Goal: Task Accomplishment & Management: Use online tool/utility

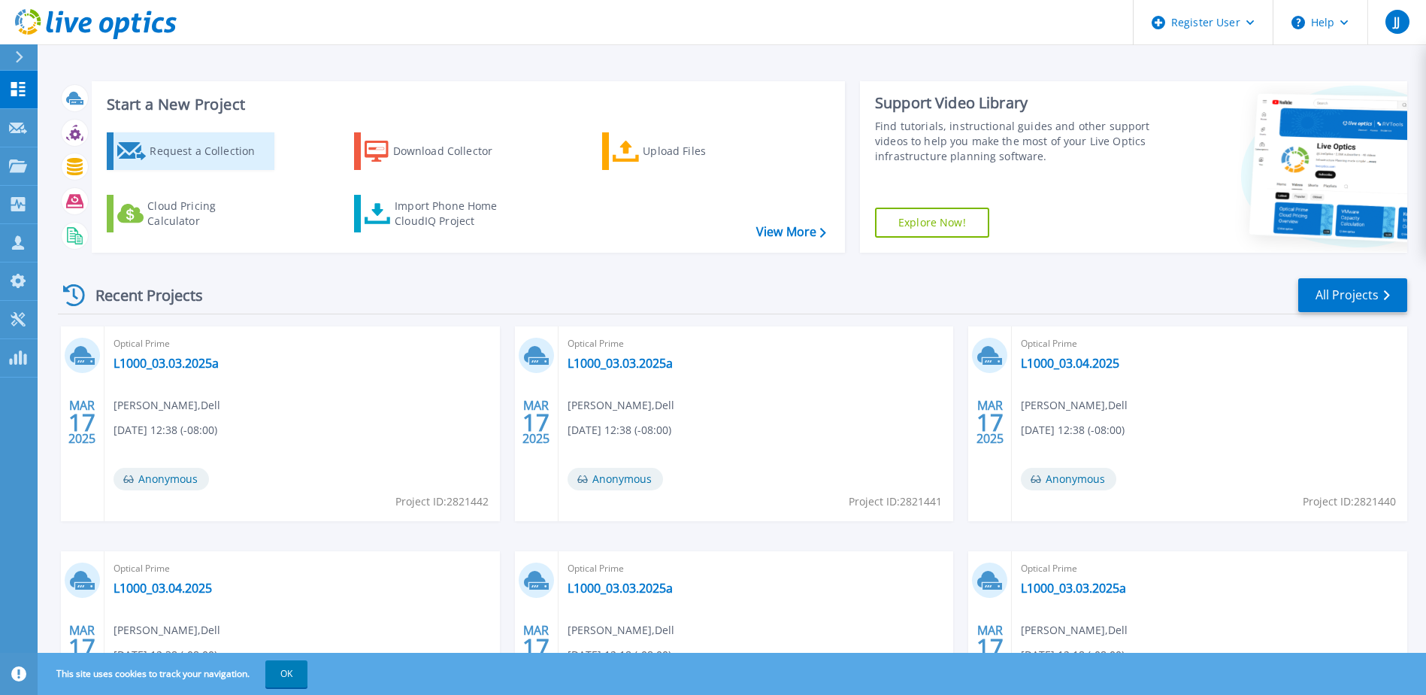
click at [209, 145] on div "Request a Collection" at bounding box center [210, 151] width 120 height 30
